Goal: Find specific page/section: Find specific page/section

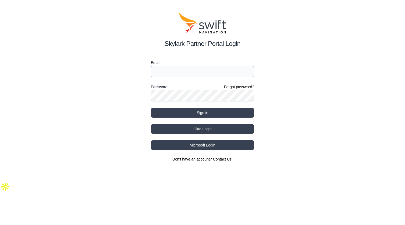
click at [222, 71] on input "Email" at bounding box center [203, 71] width 104 height 11
type input "[DOMAIN_NAME][EMAIL_ADDRESS][DOMAIN_NAME]"
click at [151, 108] on button "Sign in" at bounding box center [203, 113] width 104 height 10
select select
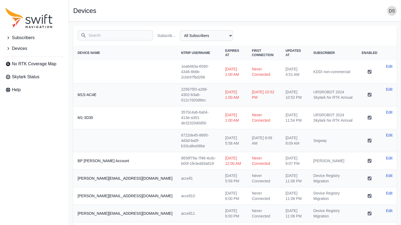
click at [127, 33] on input "Search" at bounding box center [115, 35] width 75 height 10
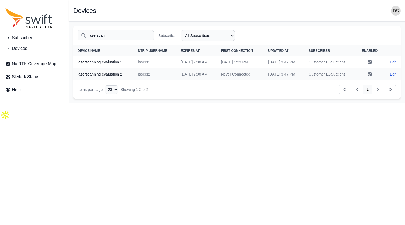
type input "laserscan"
click at [214, 36] on select "All Subscribers <Partner Name> - Customer 1 <Partner Name> - Customer 2 <Partne…" at bounding box center [208, 35] width 54 height 11
click at [181, 30] on select "All Subscribers <Partner Name> - Customer 1 <Partner Name> - Customer 2 <Partne…" at bounding box center [208, 35] width 54 height 11
click at [230, 29] on div "Search laserscan Subscriber Name All Subscribers <Partner Name> - Customer 1 <P…" at bounding box center [237, 35] width 328 height 19
click at [222, 32] on select "All Subscribers <Partner Name> - Customer 1 <Partner Name> - Customer 2 <Partne…" at bounding box center [208, 35] width 54 height 11
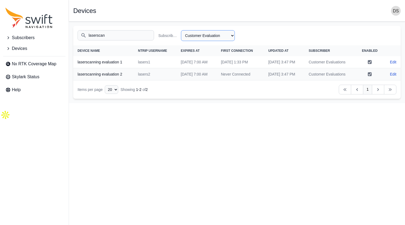
click at [181, 30] on select "All Subscribers <Partner Name> - Customer 1 <Partner Name> - Customer 2 <Partne…" at bounding box center [208, 35] width 54 height 11
select select "db85b030-15b4-4c01-b2a4-f06c3a87b02c"
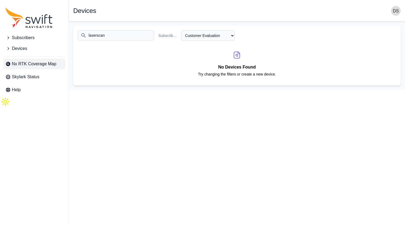
click at [33, 61] on span "Nx RTK Coverage Map" at bounding box center [34, 64] width 44 height 6
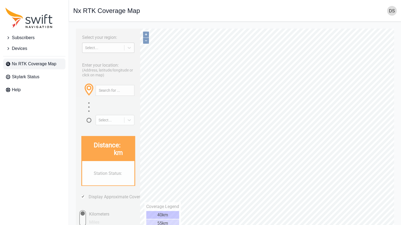
click at [106, 46] on div "Select..." at bounding box center [103, 48] width 36 height 4
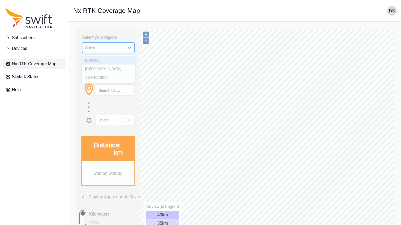
click at [107, 57] on div "EUROPE" at bounding box center [108, 60] width 53 height 9
click at [121, 58] on div "Select your region: option [GEOGRAPHIC_DATA], selected. EUROPE Enter your locat…" at bounding box center [108, 134] width 65 height 211
